Goal: Task Accomplishment & Management: Manage account settings

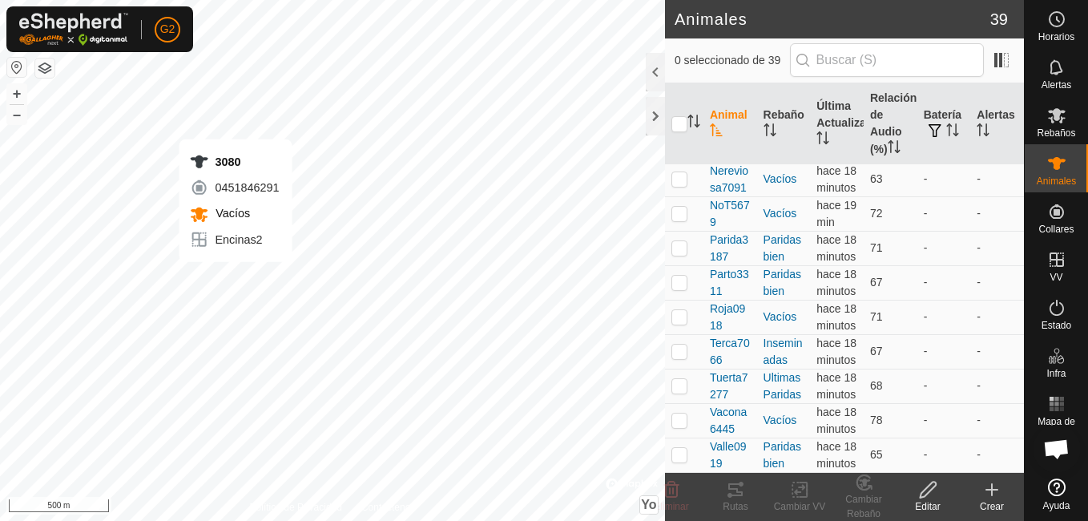
scroll to position [1408, 0]
click at [673, 74] on p-checkbox at bounding box center [680, 67] width 16 height 13
checkbox input "true"
click at [672, 488] on icon at bounding box center [671, 490] width 15 height 16
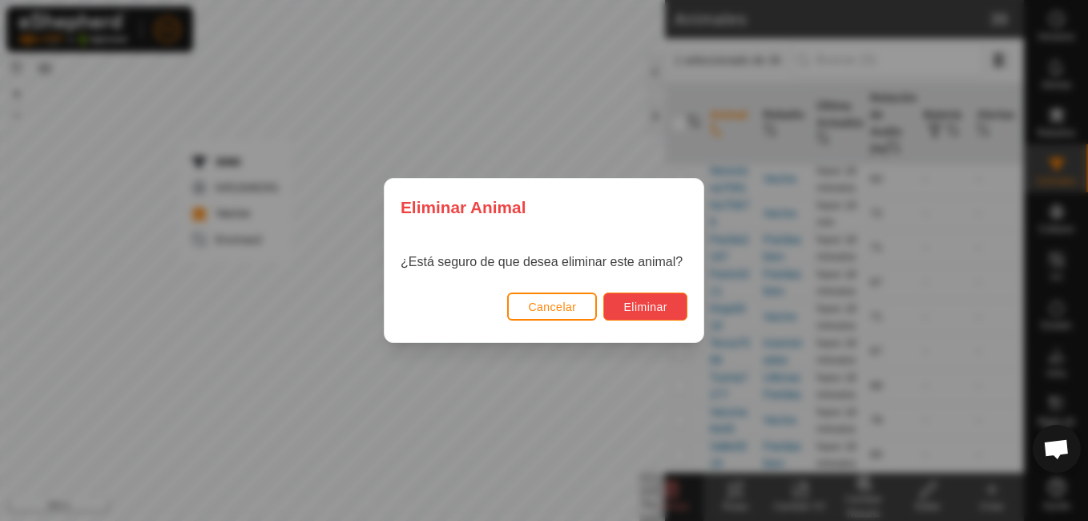
click at [662, 299] on button "Eliminar" at bounding box center [645, 306] width 84 height 28
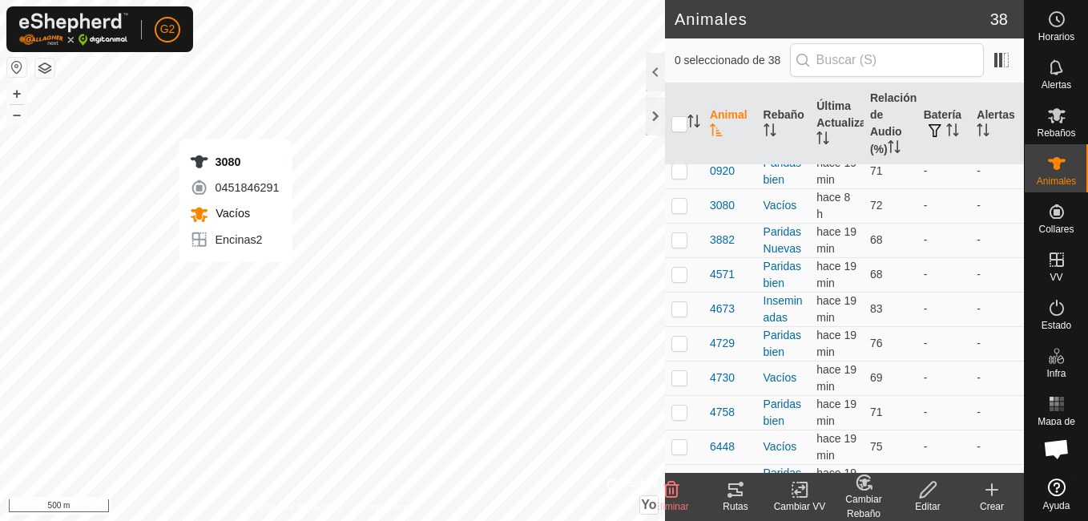
scroll to position [42, 0]
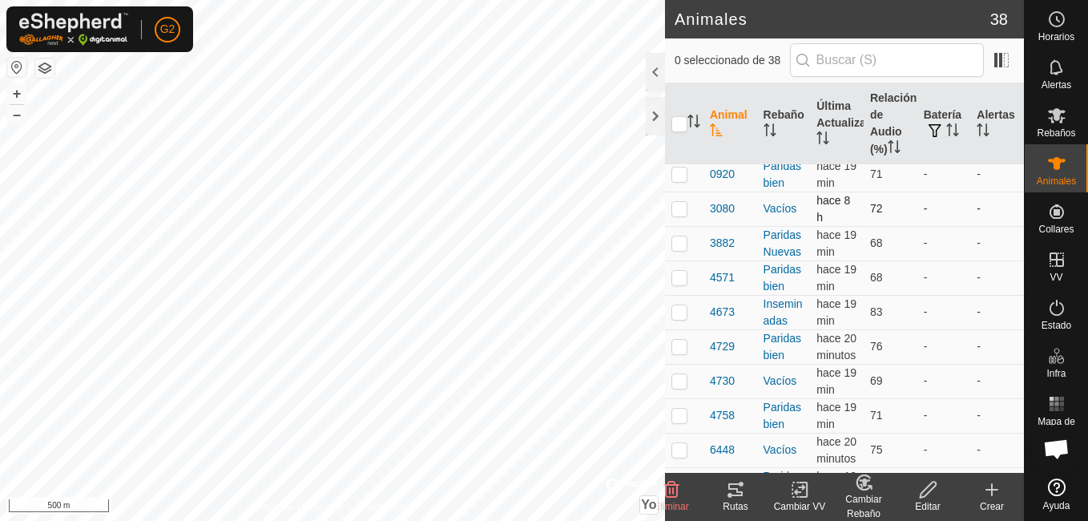
click at [677, 205] on p-checkbox at bounding box center [680, 208] width 16 height 13
checkbox input "true"
click at [744, 499] on div "Rutas" at bounding box center [736, 506] width 64 height 14
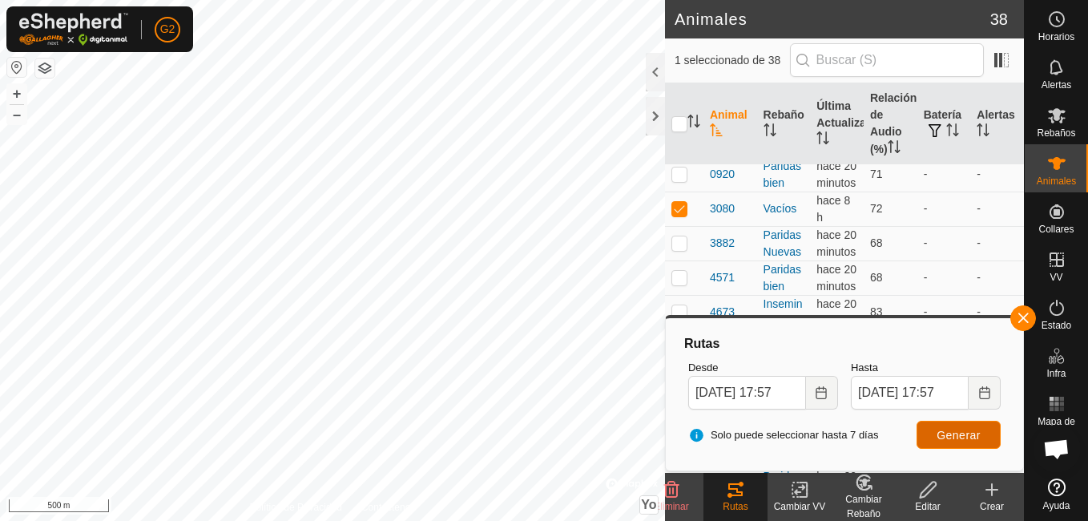
click at [962, 426] on button "Generar" at bounding box center [959, 435] width 84 height 28
click at [18, 93] on button "+" at bounding box center [16, 93] width 19 height 19
click at [18, 92] on button "+" at bounding box center [16, 93] width 19 height 19
click at [21, 91] on button "+" at bounding box center [16, 93] width 19 height 19
click at [1022, 313] on button "button" at bounding box center [1023, 318] width 26 height 26
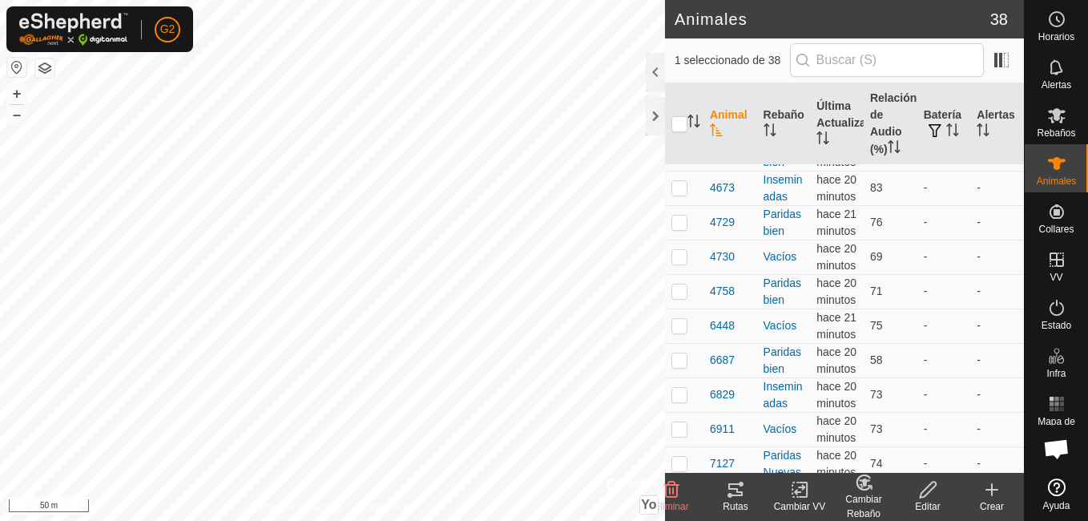
scroll to position [0, 0]
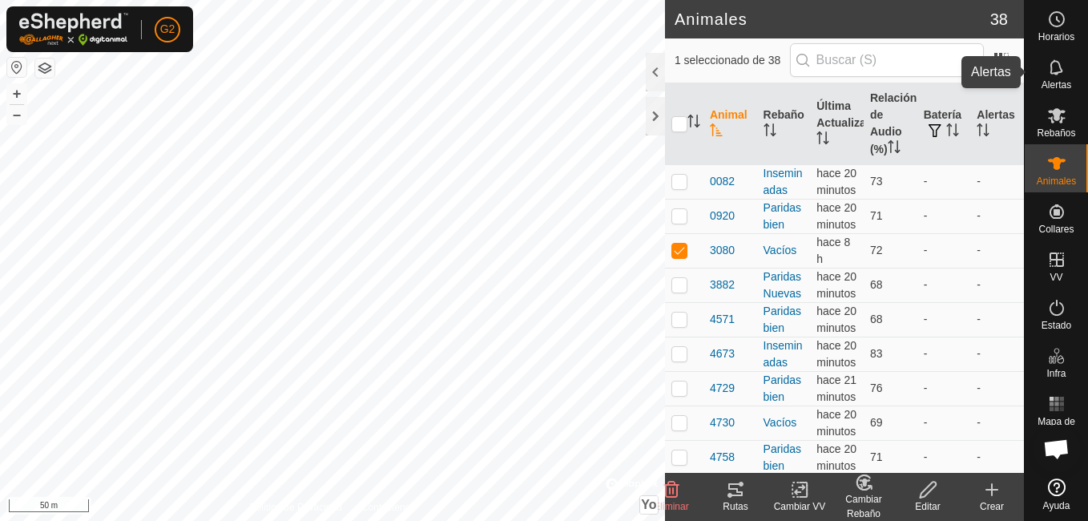
click at [1062, 71] on icon at bounding box center [1056, 66] width 13 height 15
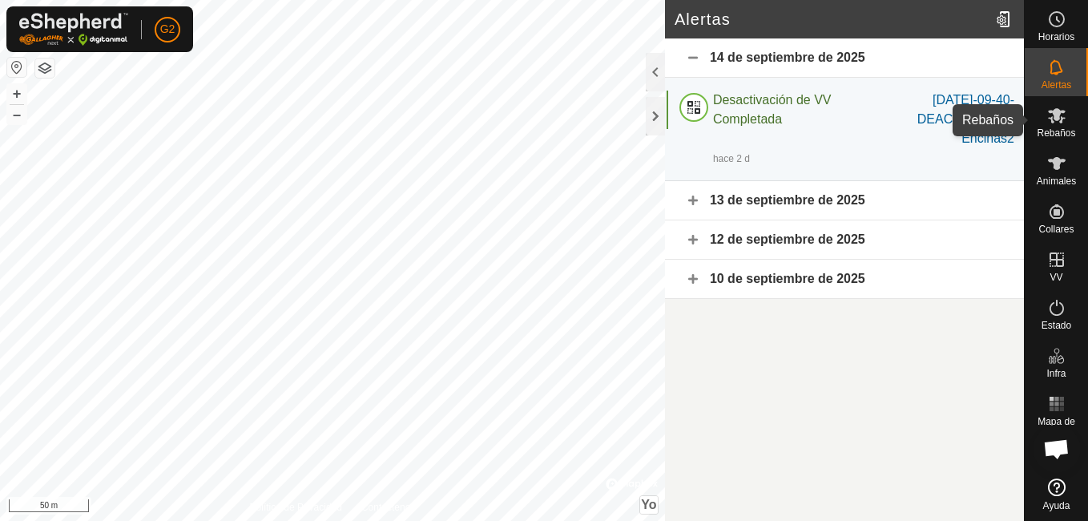
click at [1058, 131] on span "Rebaños" at bounding box center [1056, 133] width 38 height 10
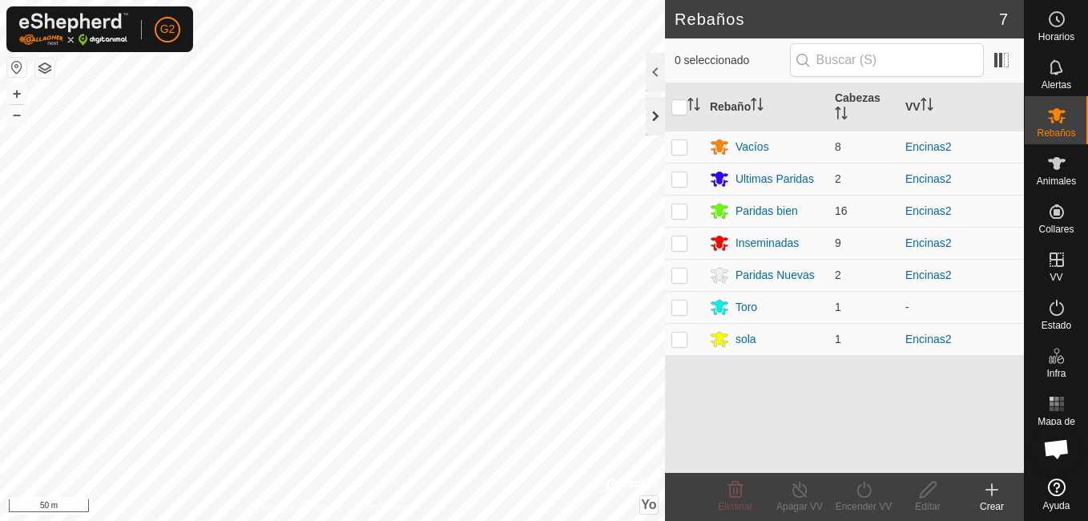
click at [655, 111] on div at bounding box center [655, 116] width 19 height 38
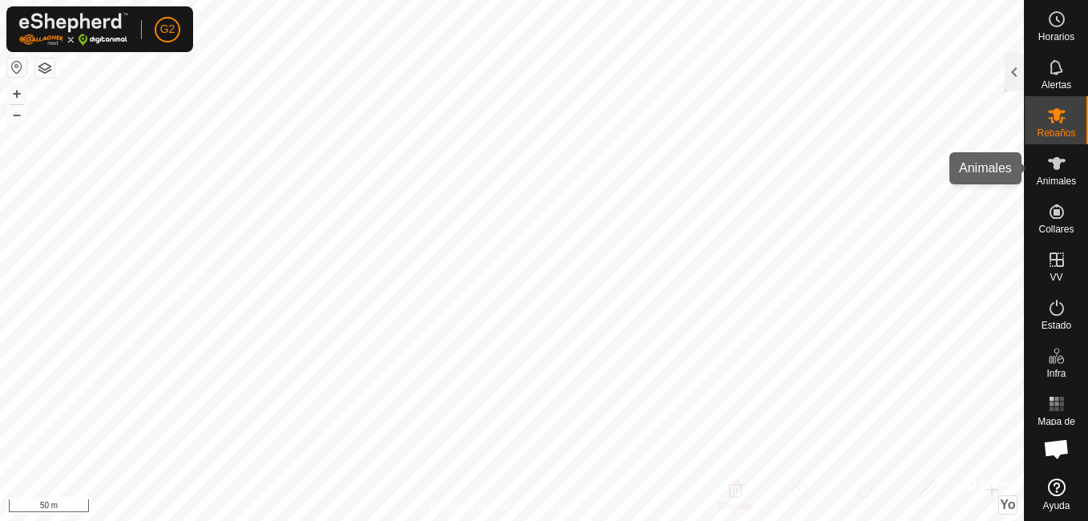
click at [1048, 176] on span "Animales" at bounding box center [1056, 181] width 39 height 10
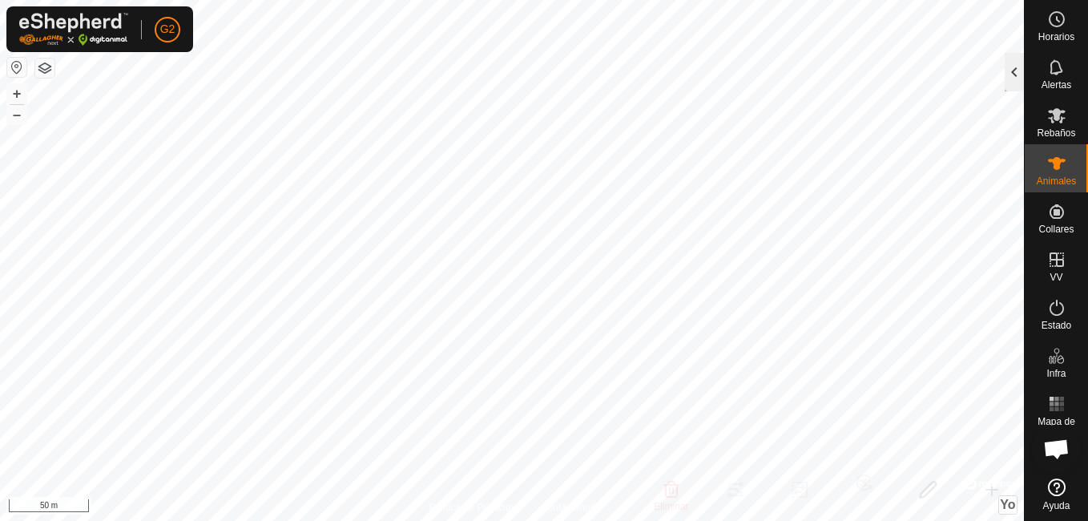
click at [1012, 65] on div at bounding box center [1014, 72] width 19 height 38
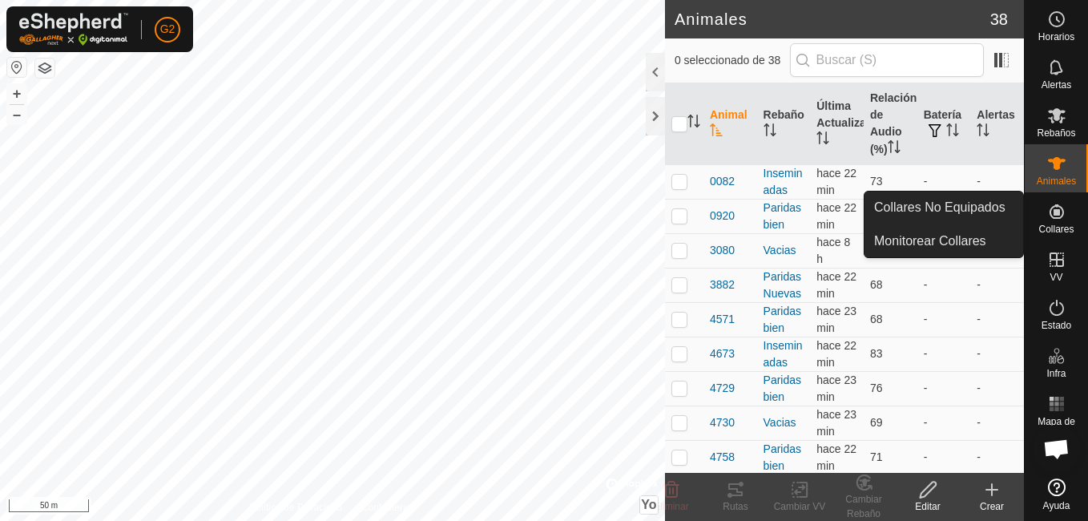
click at [1060, 216] on icon at bounding box center [1056, 211] width 19 height 19
click at [1067, 218] on es-neckbands-svg-icon at bounding box center [1057, 212] width 29 height 26
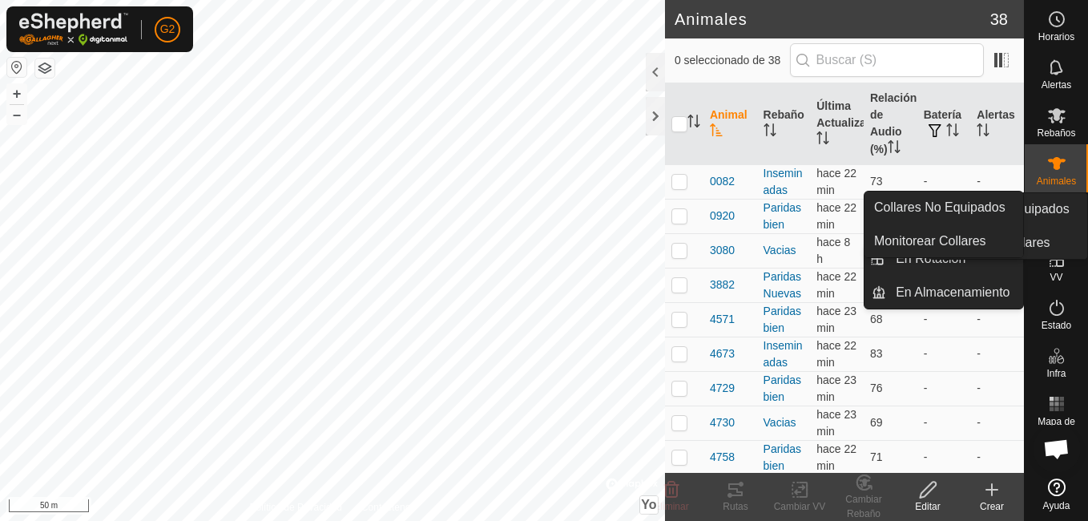
click at [1047, 224] on span "Collares" at bounding box center [1056, 229] width 35 height 10
